Goal: Task Accomplishment & Management: Use online tool/utility

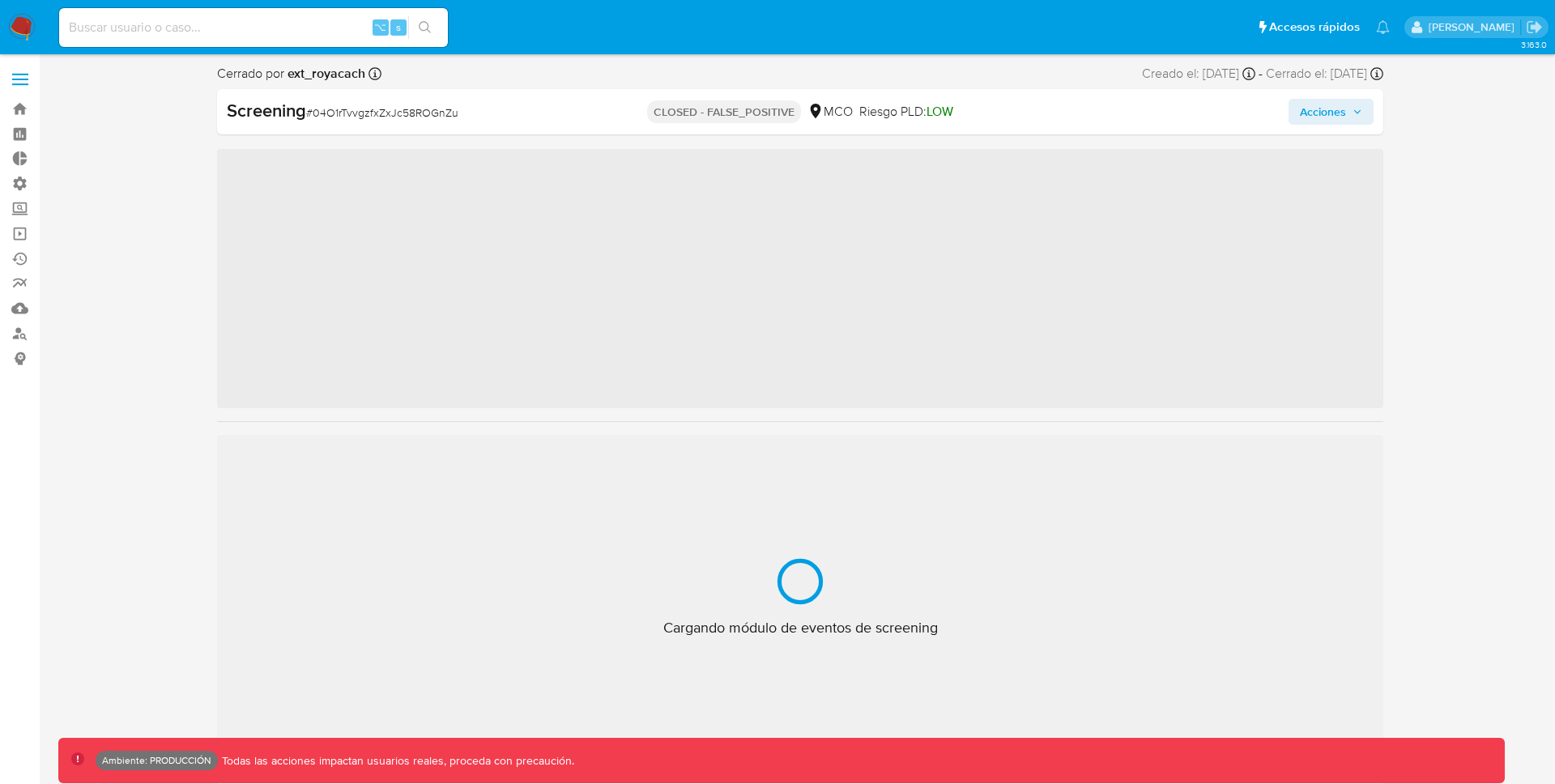
scroll to position [801, 0]
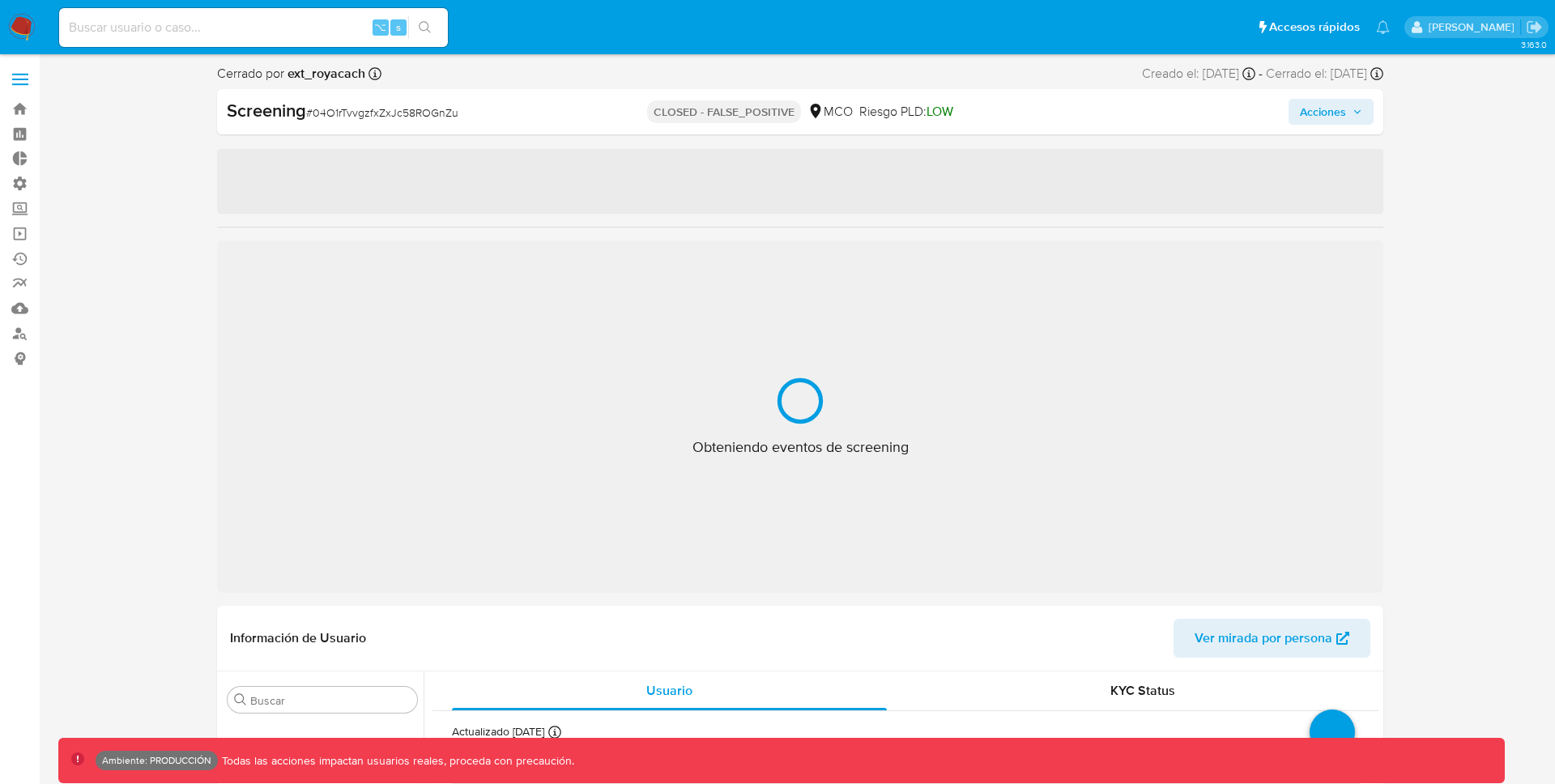
select select "10"
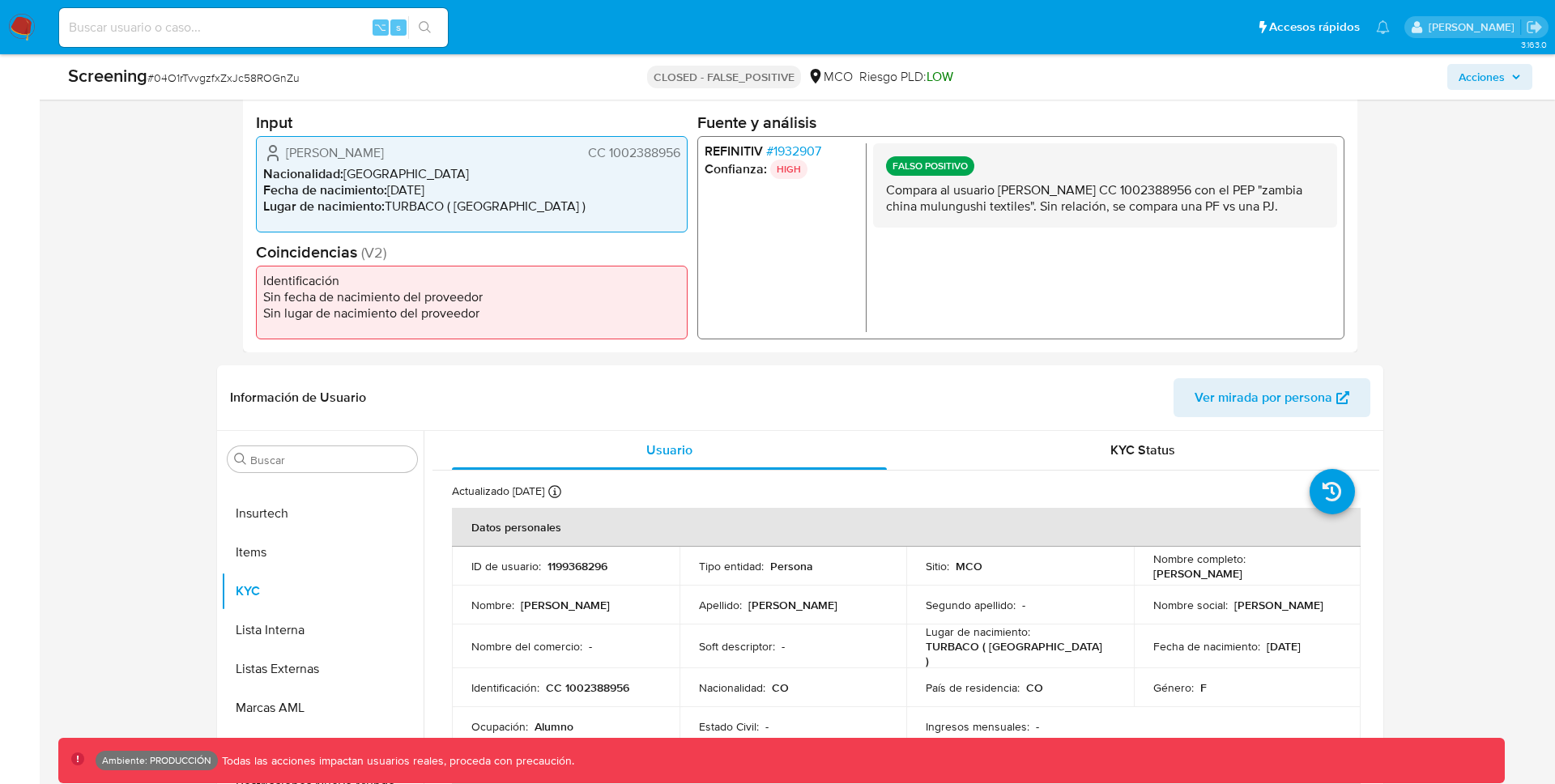
scroll to position [215, 0]
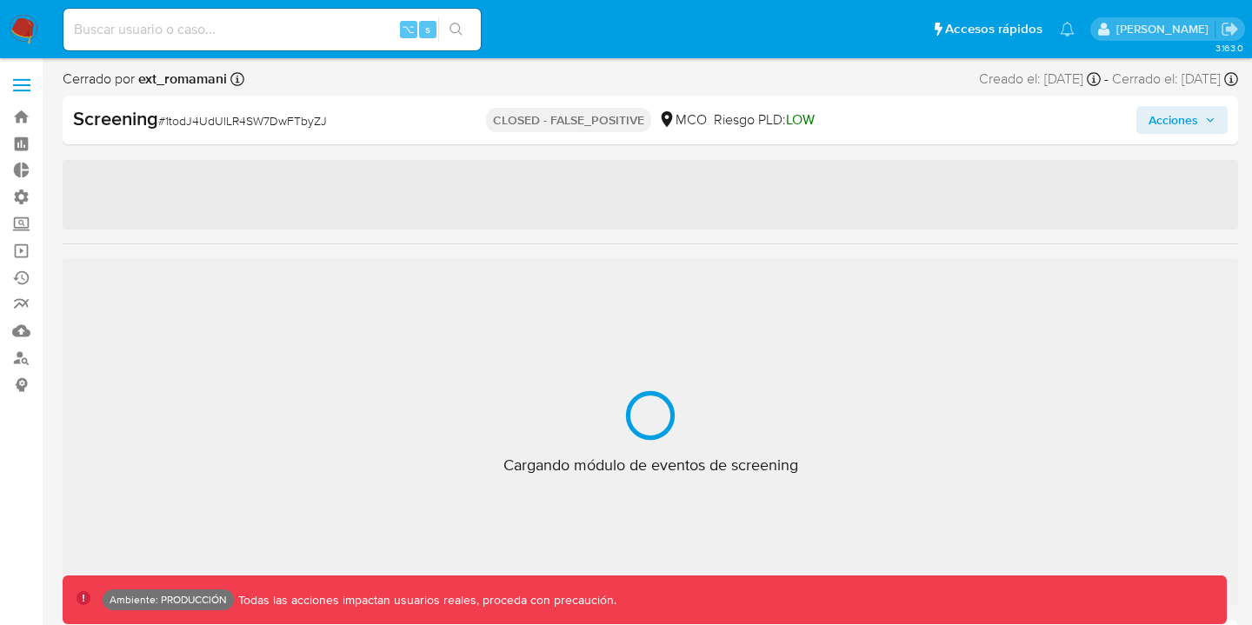
scroll to position [860, 0]
select select "10"
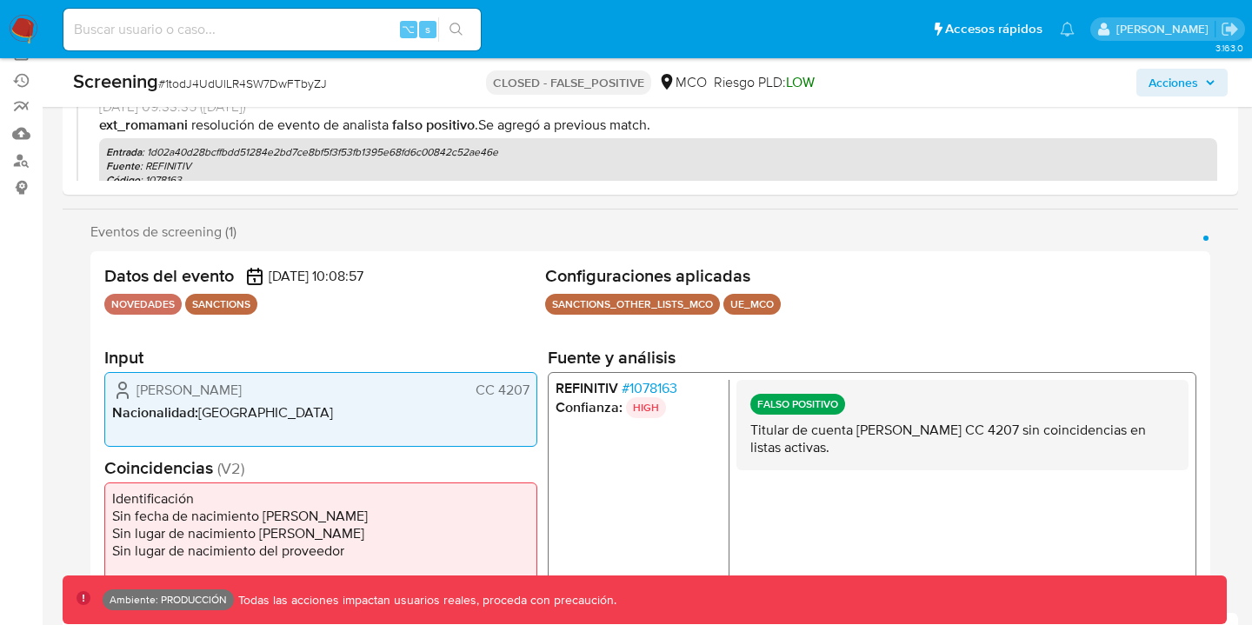
scroll to position [197, 0]
click at [653, 391] on span "# 1078163" at bounding box center [650, 389] width 56 height 17
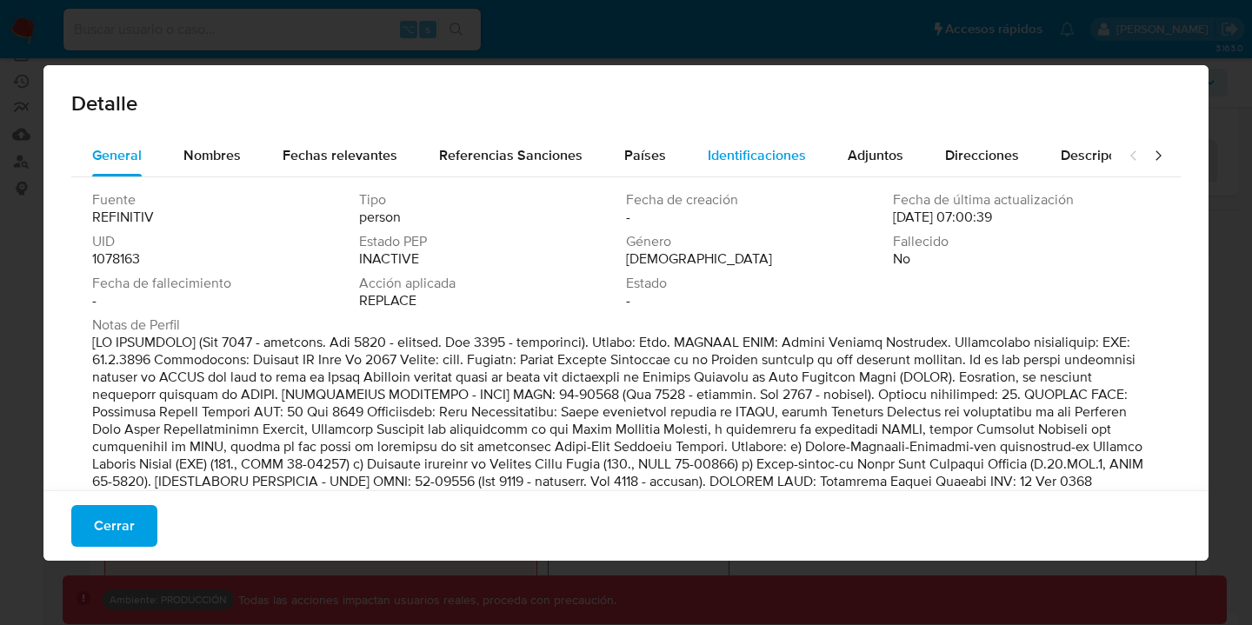
click at [759, 160] on span "Identificaciones" at bounding box center [757, 155] width 98 height 20
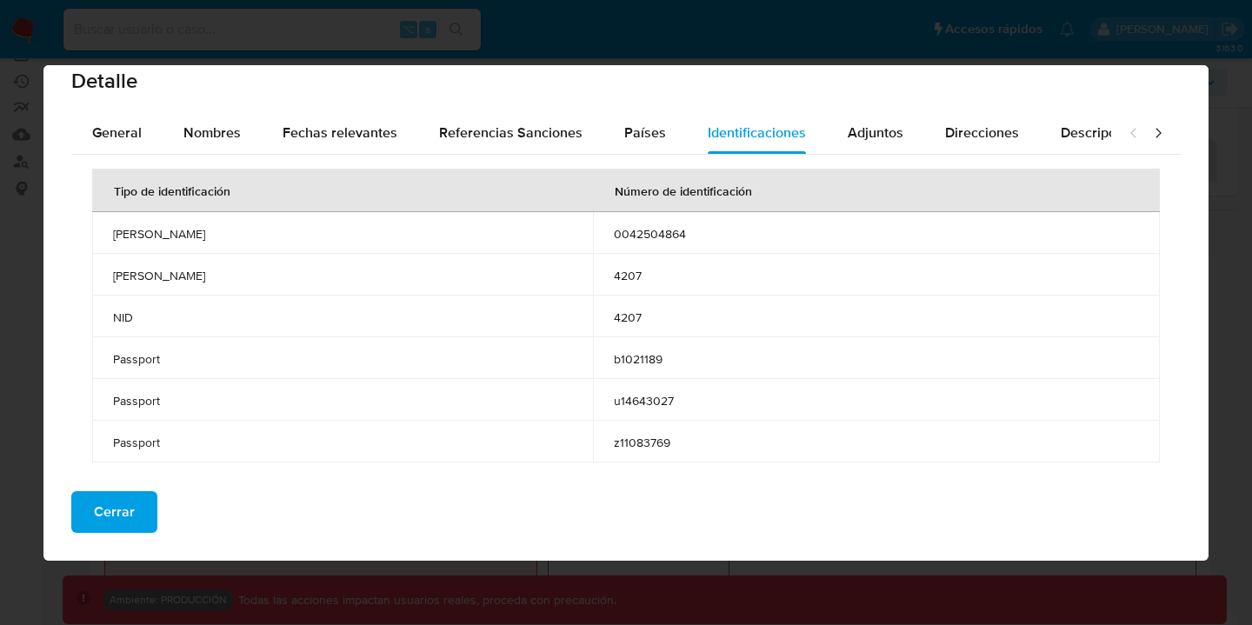
scroll to position [36, 0]
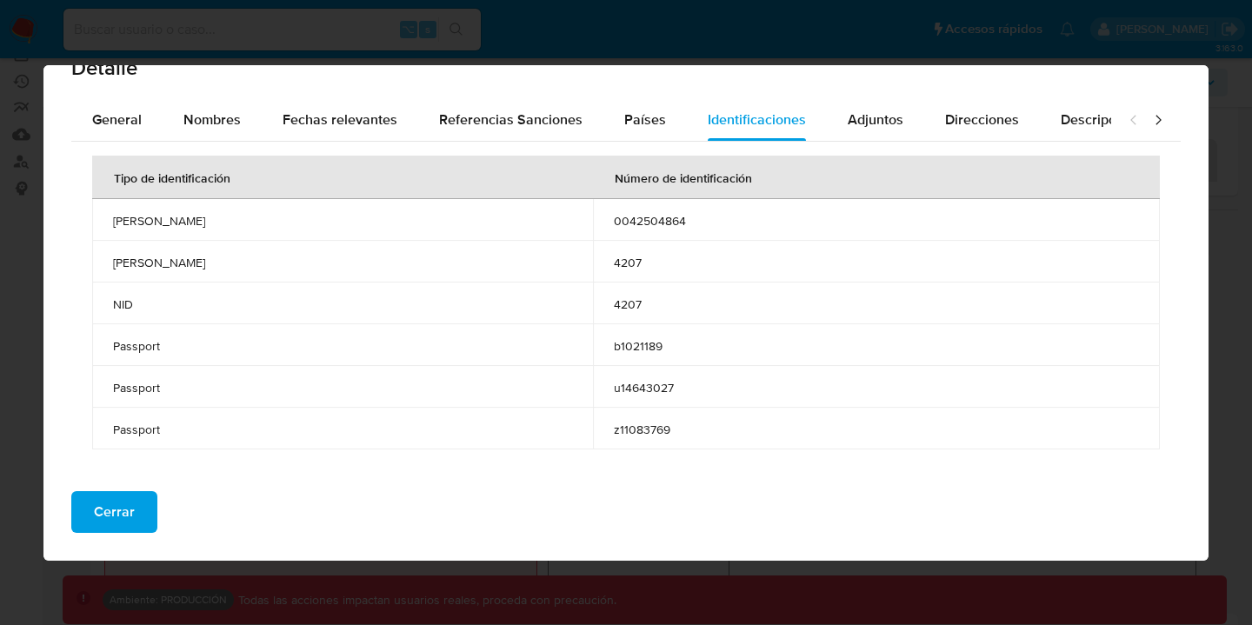
click at [127, 260] on span "[PERSON_NAME]" at bounding box center [342, 263] width 459 height 16
click at [125, 304] on span "NID" at bounding box center [342, 305] width 459 height 16
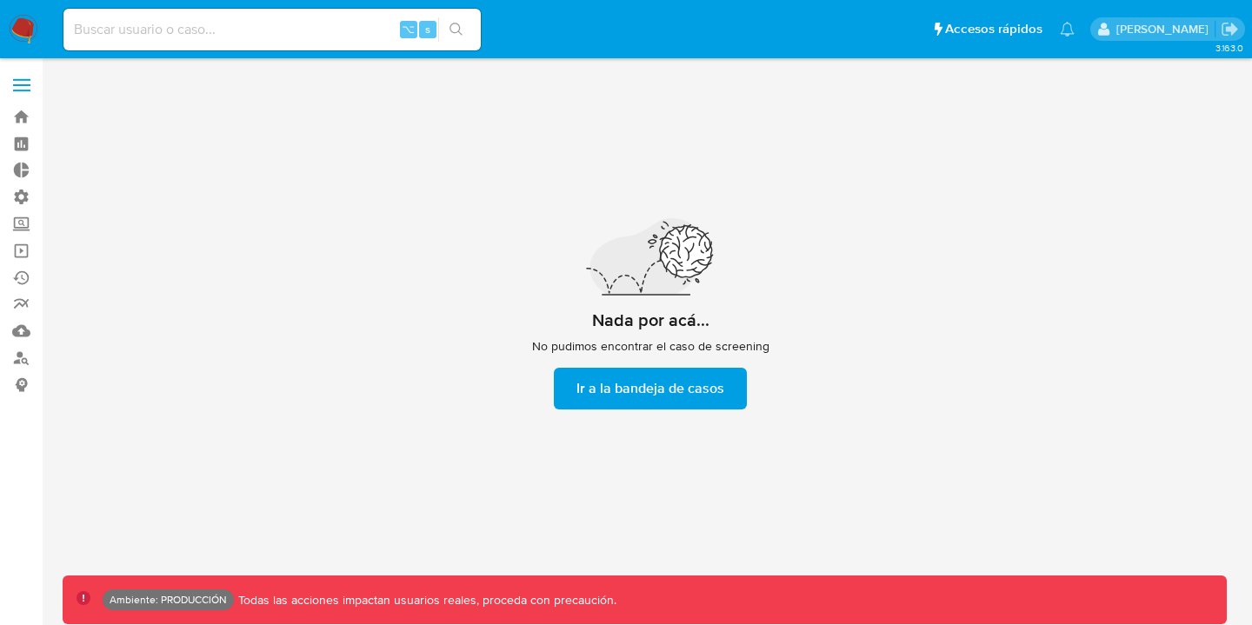
scroll to position [63, 0]
